Goal: Check status: Check status

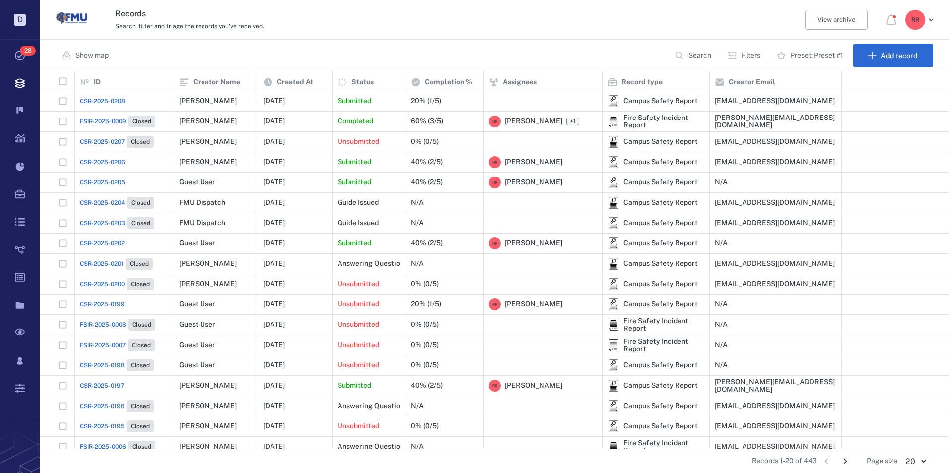
click at [106, 98] on span "CSR-2025-0208" at bounding box center [102, 101] width 45 height 9
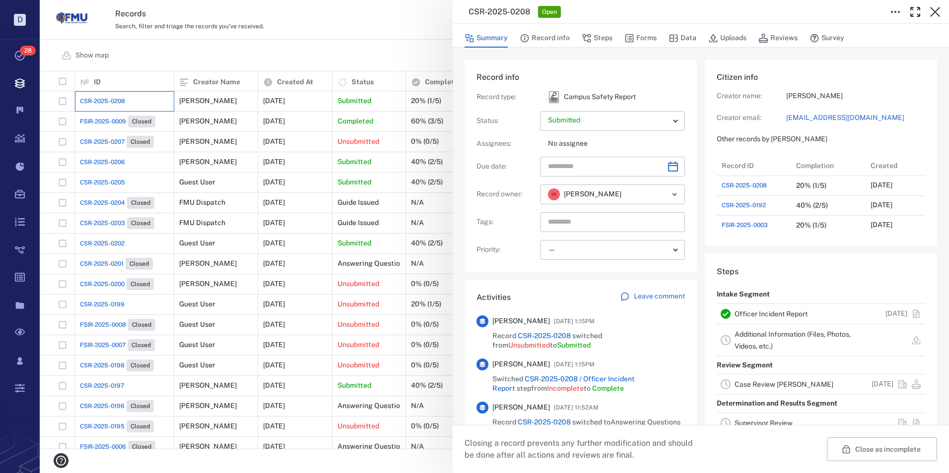
scroll to position [377, 190]
click at [780, 313] on link "Officer Incident Report" at bounding box center [770, 314] width 73 height 8
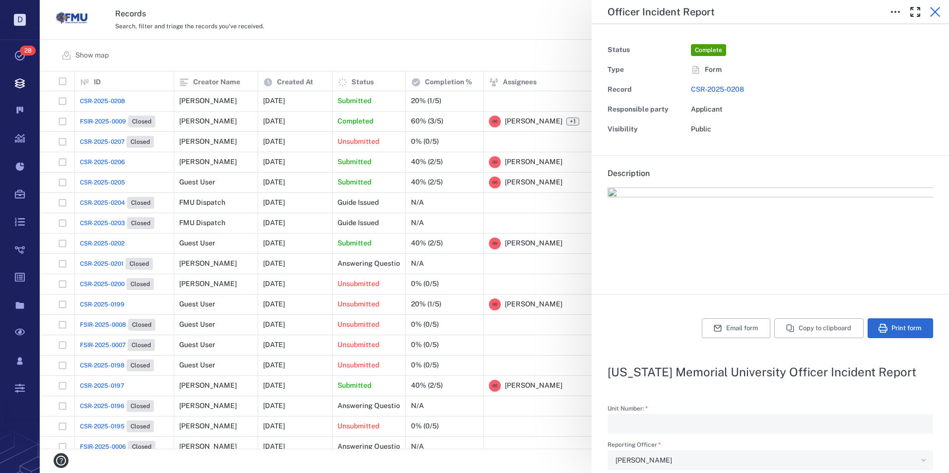
click at [932, 13] on icon "button" at bounding box center [935, 12] width 12 height 12
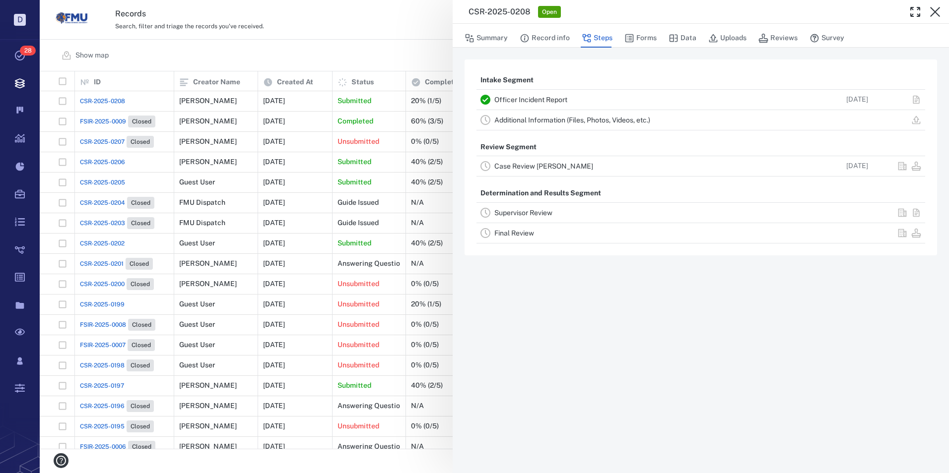
click at [380, 48] on div "CSR-2025-0208 Open Summary Record info Steps Forms Data Uploads Reviews Survey …" at bounding box center [494, 236] width 909 height 473
